Goal: Transaction & Acquisition: Purchase product/service

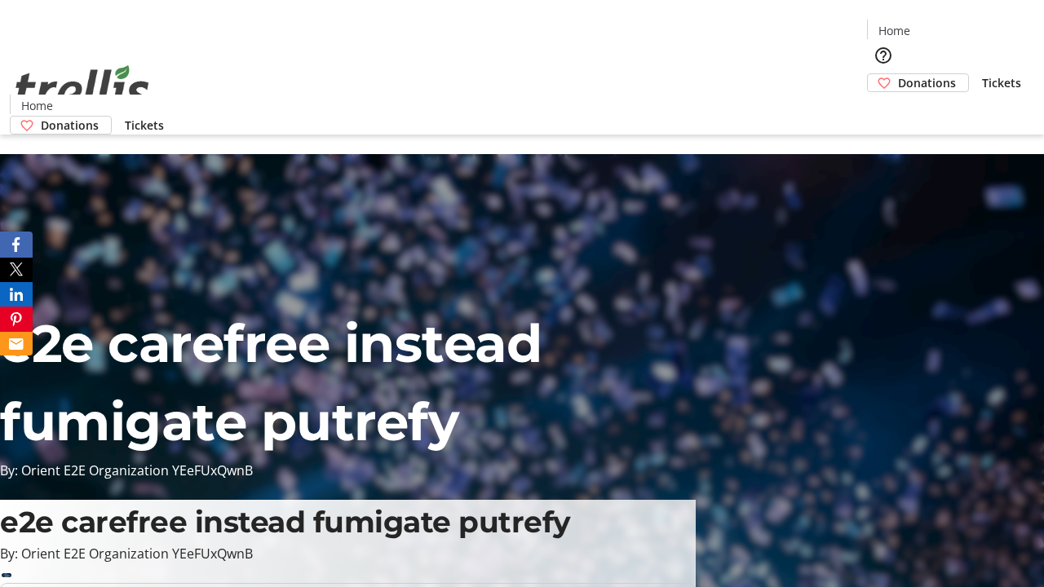
click at [898, 74] on span "Donations" at bounding box center [927, 82] width 58 height 17
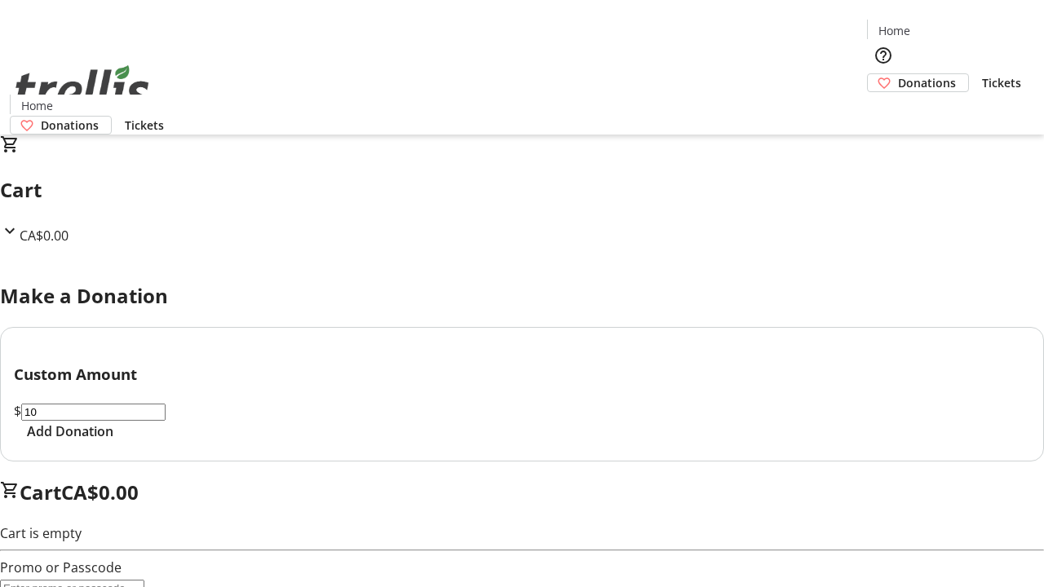
click at [113, 441] on span "Add Donation" at bounding box center [70, 432] width 86 height 20
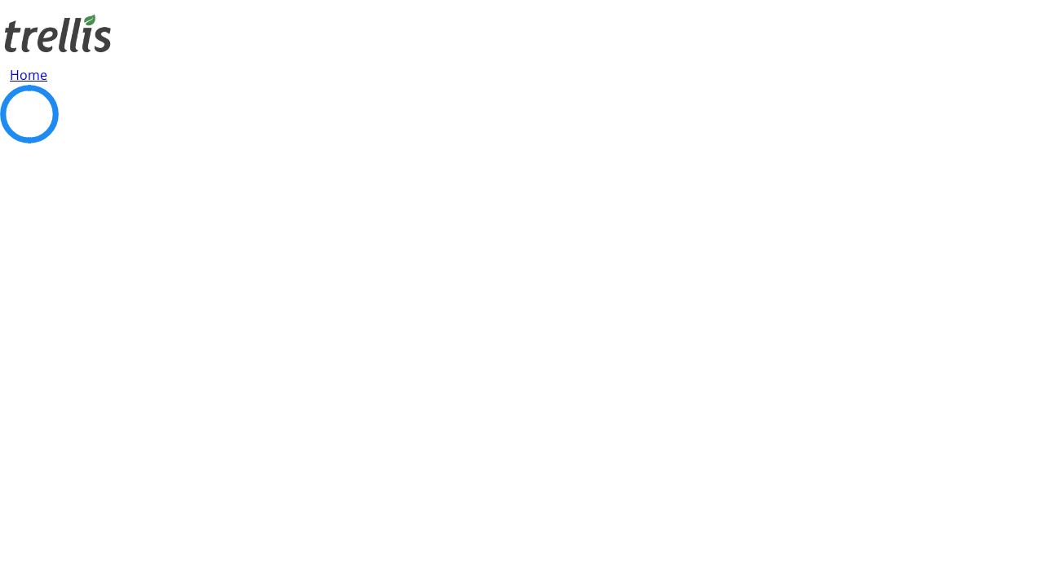
select select "CA"
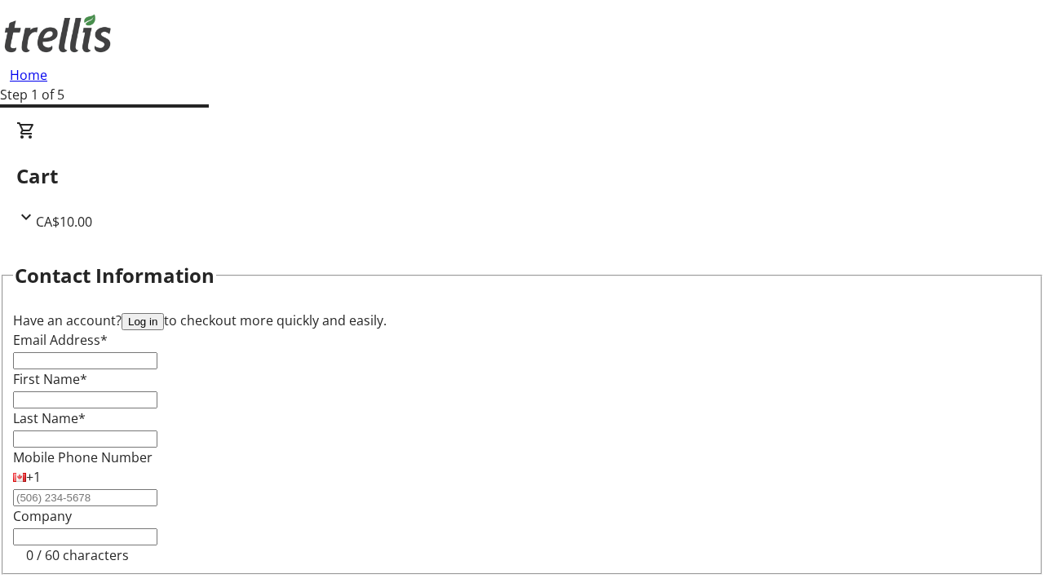
click at [164, 313] on button "Log in" at bounding box center [143, 321] width 42 height 17
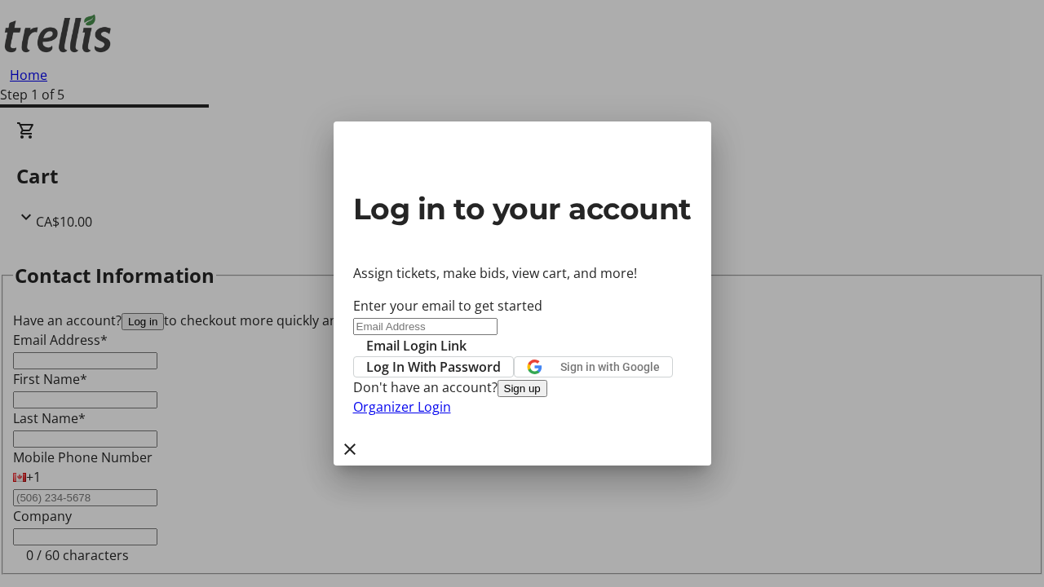
click at [547, 397] on button "Sign up" at bounding box center [523, 388] width 50 height 17
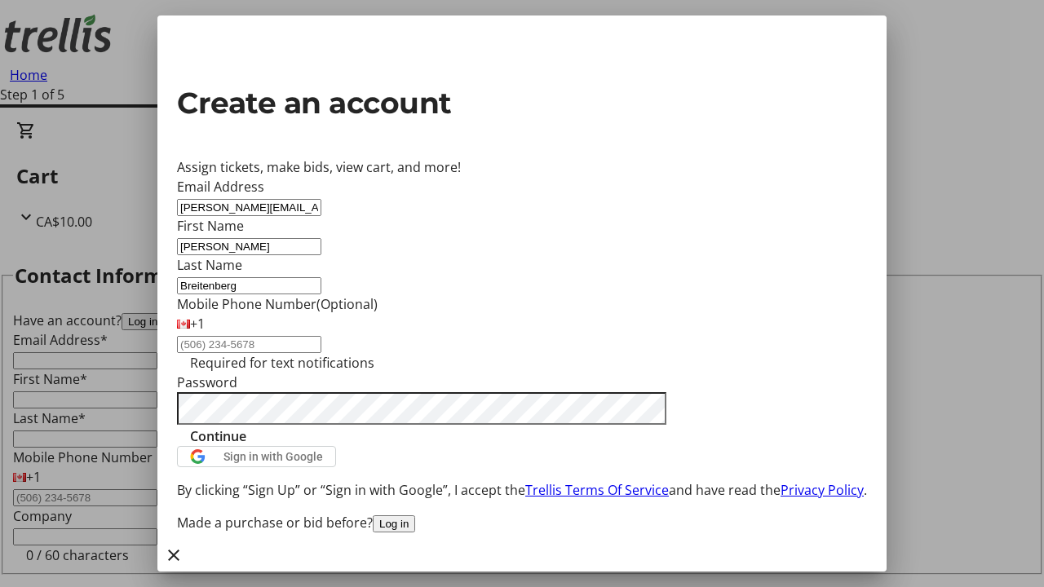
type input "Breitenberg"
click at [246, 446] on span "Continue" at bounding box center [218, 437] width 56 height 20
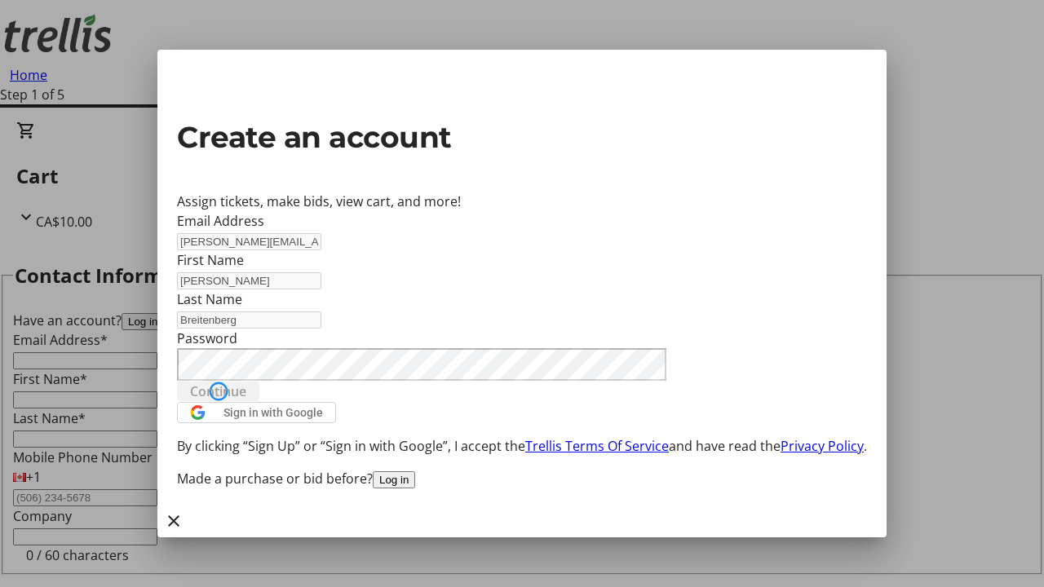
type input "[PERSON_NAME][EMAIL_ADDRESS][DOMAIN_NAME]"
type input "[PERSON_NAME]"
type input "Breitenberg"
select select "CA"
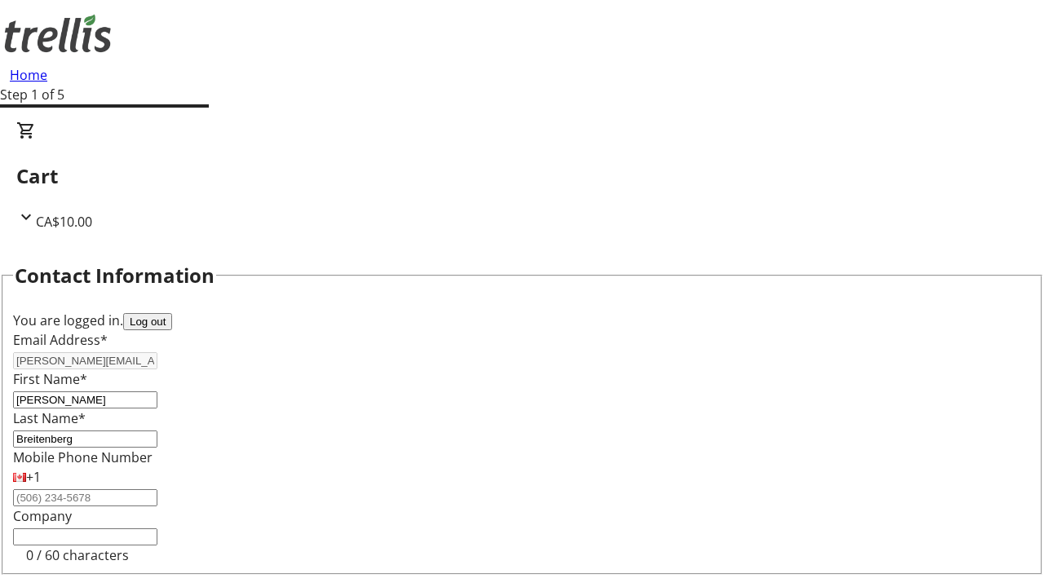
select select "CA"
type input "[STREET_ADDRESS][PERSON_NAME]"
type input "Kelowna"
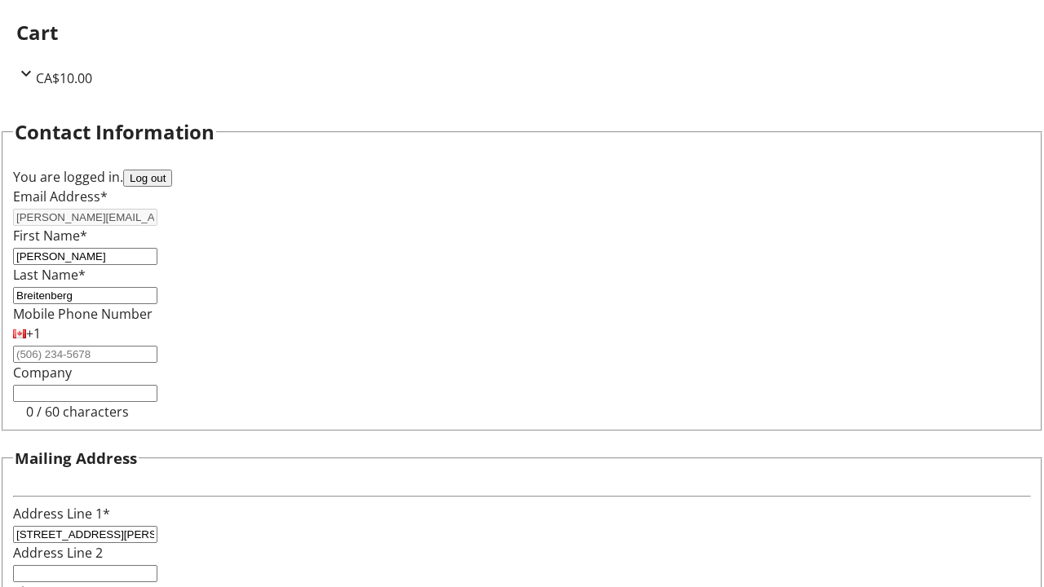
select select "BC"
type input "Kelowna"
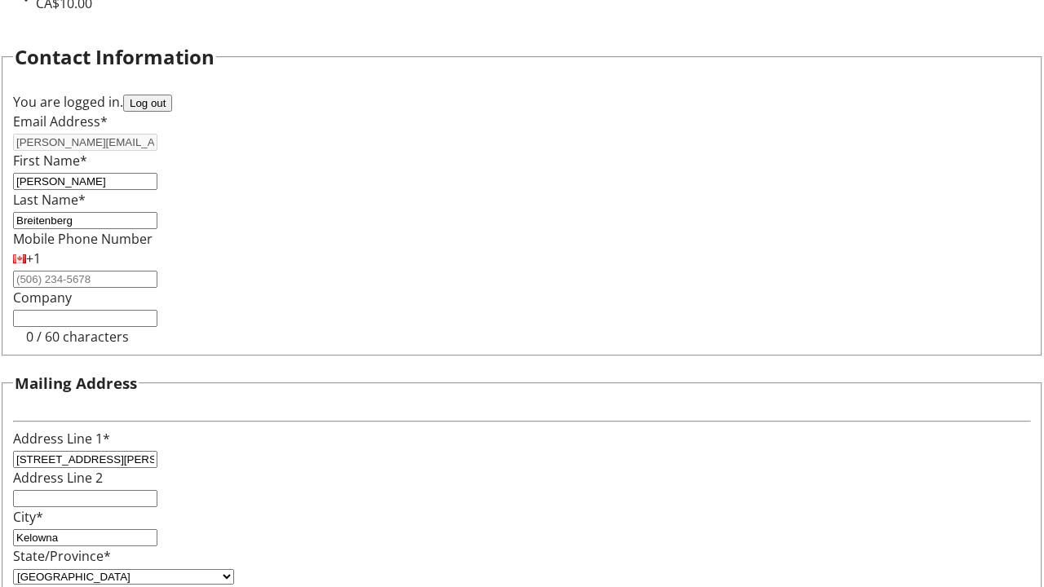
type input "V1Y 0C2"
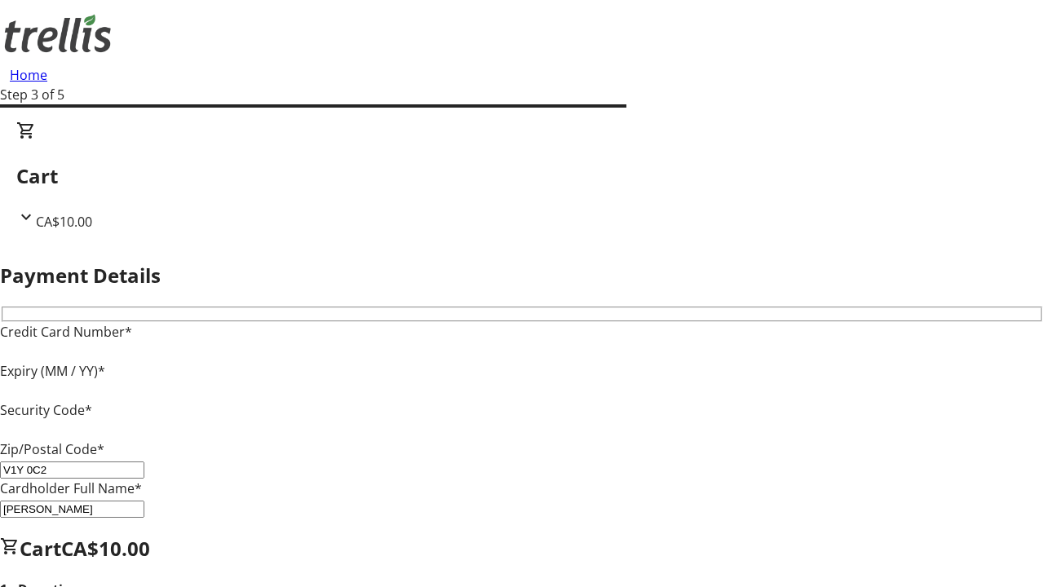
type input "V1Y 0C2"
